Goal: Task Accomplishment & Management: Manage account settings

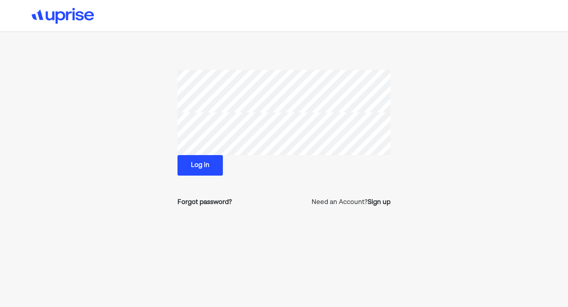
click at [198, 167] on button "Log in" at bounding box center [199, 165] width 45 height 21
click at [214, 203] on div "Forgot password?" at bounding box center [204, 202] width 54 height 9
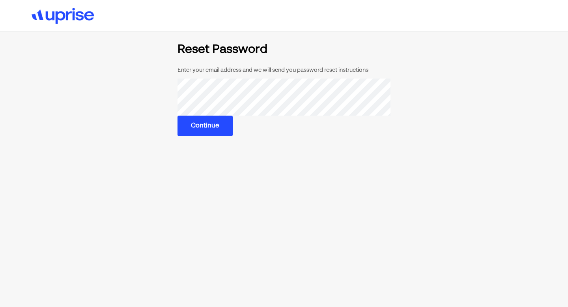
click at [204, 128] on button "Continue" at bounding box center [204, 126] width 55 height 21
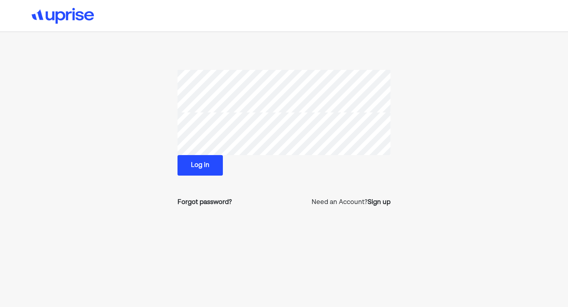
click at [160, 129] on section "Log in Forgot password? Need an Account? Sign up" at bounding box center [284, 142] width 379 height 144
click at [162, 132] on section "Log in Forgot password? Need an Account? Sign up" at bounding box center [284, 142] width 379 height 144
click at [131, 119] on section "Log in Forgot password? Need an Account? Sign up" at bounding box center [284, 142] width 379 height 144
click at [159, 129] on section "Log in Forgot password? Need an Account? Sign up" at bounding box center [284, 142] width 379 height 144
click at [200, 203] on div "Forgot password?" at bounding box center [204, 202] width 54 height 9
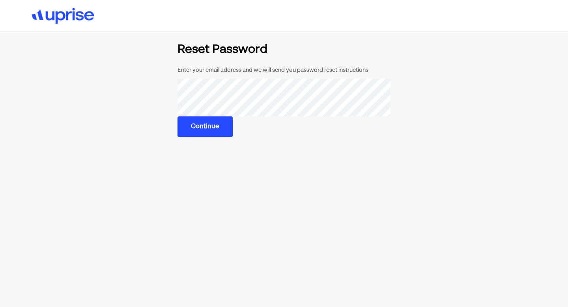
click at [212, 126] on button "Continue" at bounding box center [204, 126] width 55 height 21
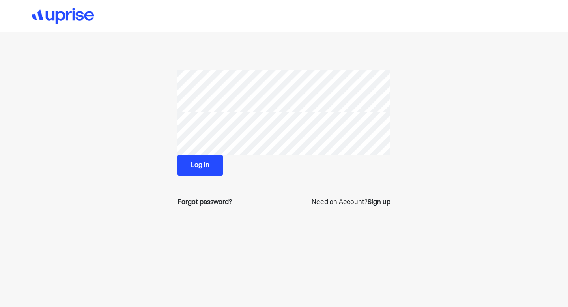
click at [172, 128] on section "Log in Forgot password? Need an Account? Sign up" at bounding box center [284, 142] width 379 height 144
click at [196, 165] on button "Log in" at bounding box center [199, 165] width 45 height 21
click at [201, 164] on button "Log in" at bounding box center [199, 165] width 45 height 21
click at [159, 187] on section "Log in Forgot password? Need an Account? Sign up" at bounding box center [284, 142] width 379 height 144
click at [212, 204] on div "Forgot password?" at bounding box center [204, 202] width 54 height 9
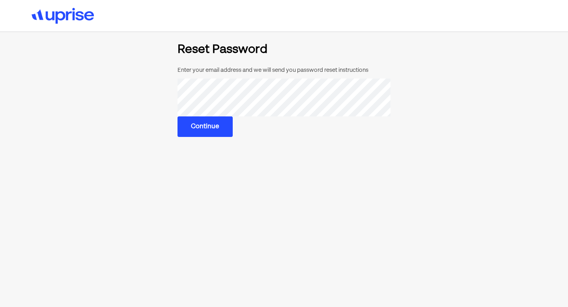
click at [206, 124] on button "Continue" at bounding box center [204, 126] width 55 height 21
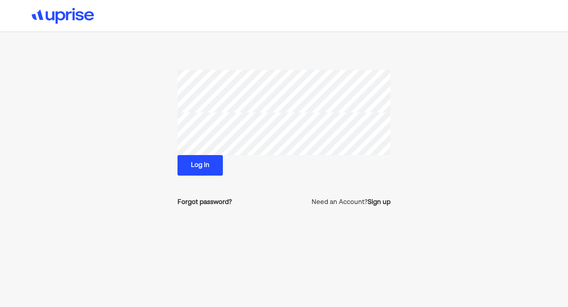
click at [173, 132] on section "Log in Forgot password? Need an Account? Sign up" at bounding box center [284, 142] width 379 height 144
click at [197, 164] on button "Log in" at bounding box center [199, 165] width 45 height 21
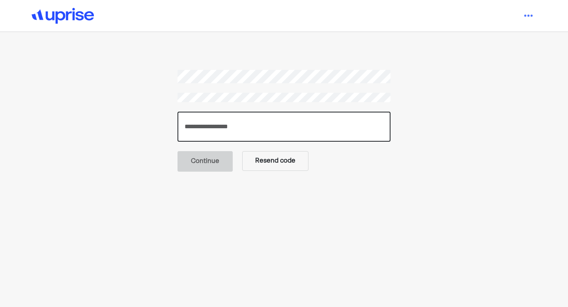
click at [274, 131] on input "number" at bounding box center [283, 127] width 213 height 30
